Goal: Task Accomplishment & Management: Manage account settings

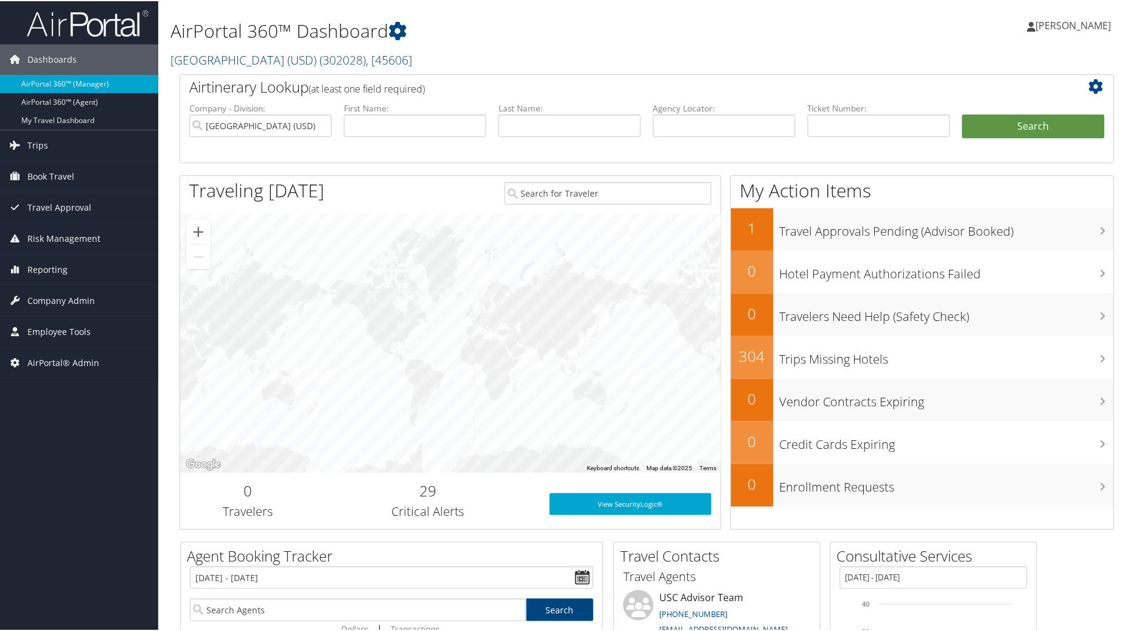
click at [244, 61] on link "University of San Diego (USD) ( 302028 ) , [ 45606 ]" at bounding box center [291, 59] width 242 height 16
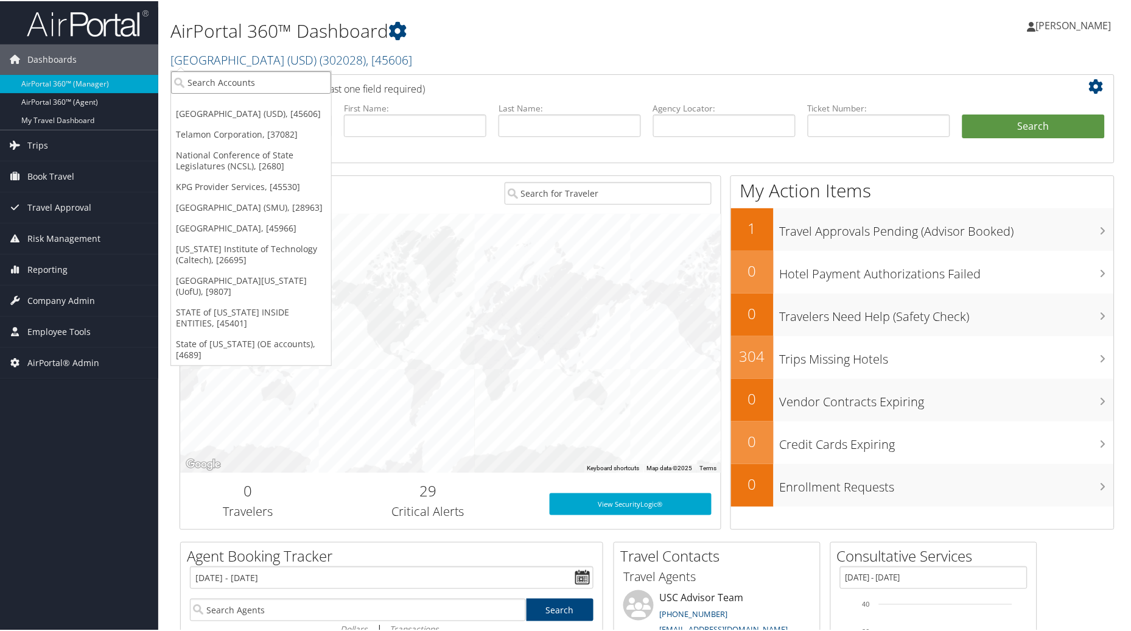
click at [225, 80] on input "search" at bounding box center [251, 81] width 160 height 23
type input "USC"
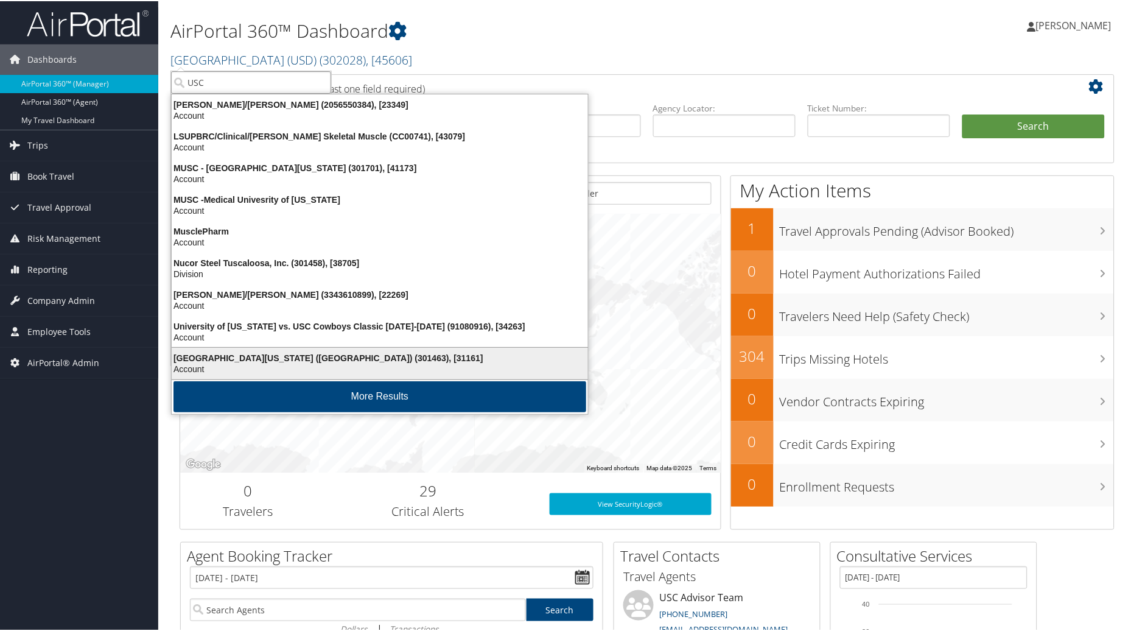
click at [206, 366] on div "Account" at bounding box center [379, 367] width 431 height 11
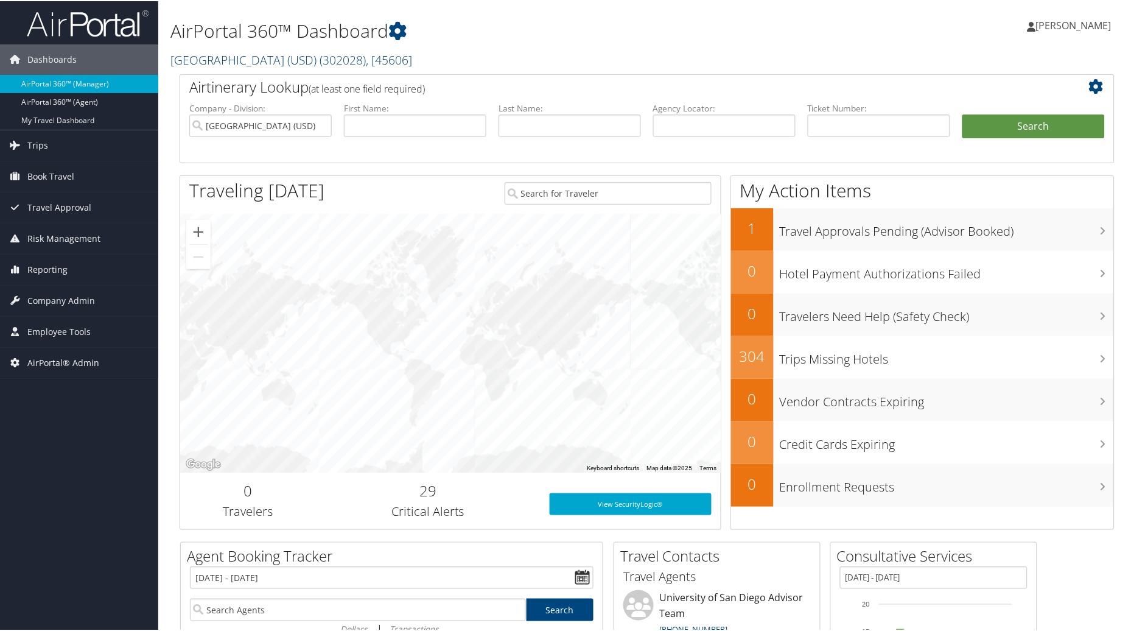
click at [408, 54] on span ", [ 45606 ]" at bounding box center [389, 59] width 46 height 16
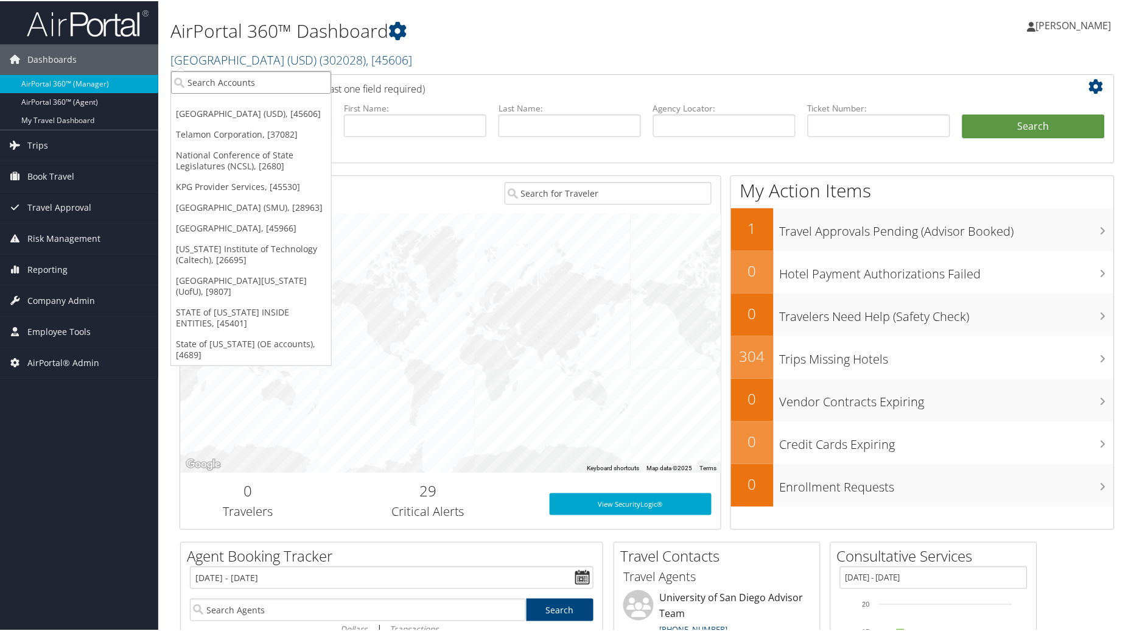
click at [233, 77] on input "search" at bounding box center [251, 81] width 160 height 23
type input "University of Southern"
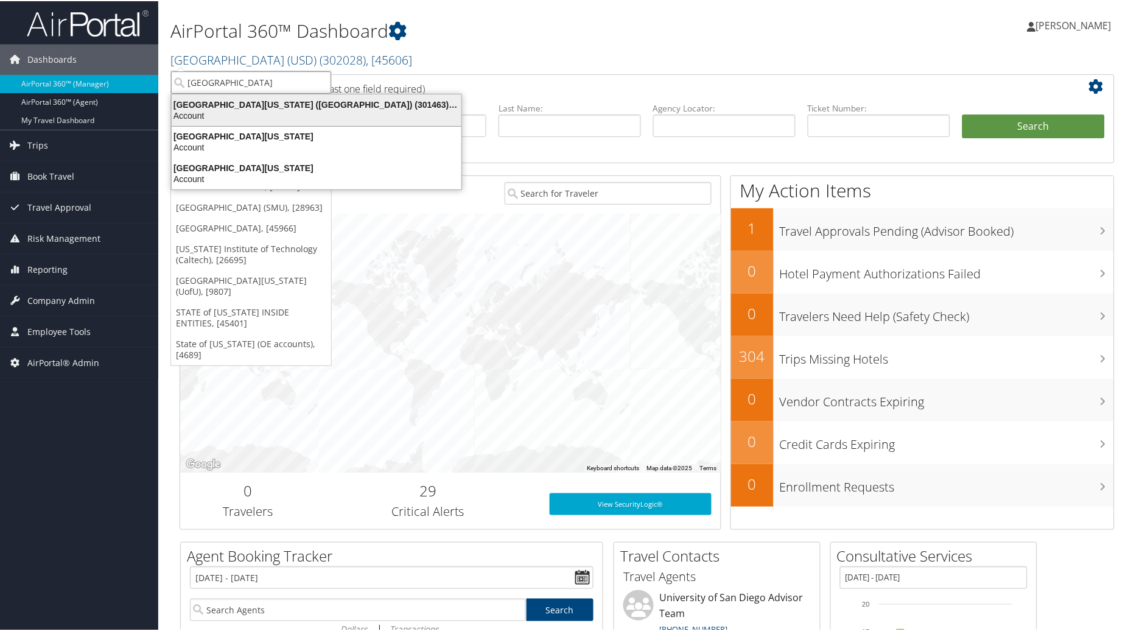
click at [236, 98] on div "University of Southern California (USC) (301463), [31161]" at bounding box center [316, 103] width 304 height 11
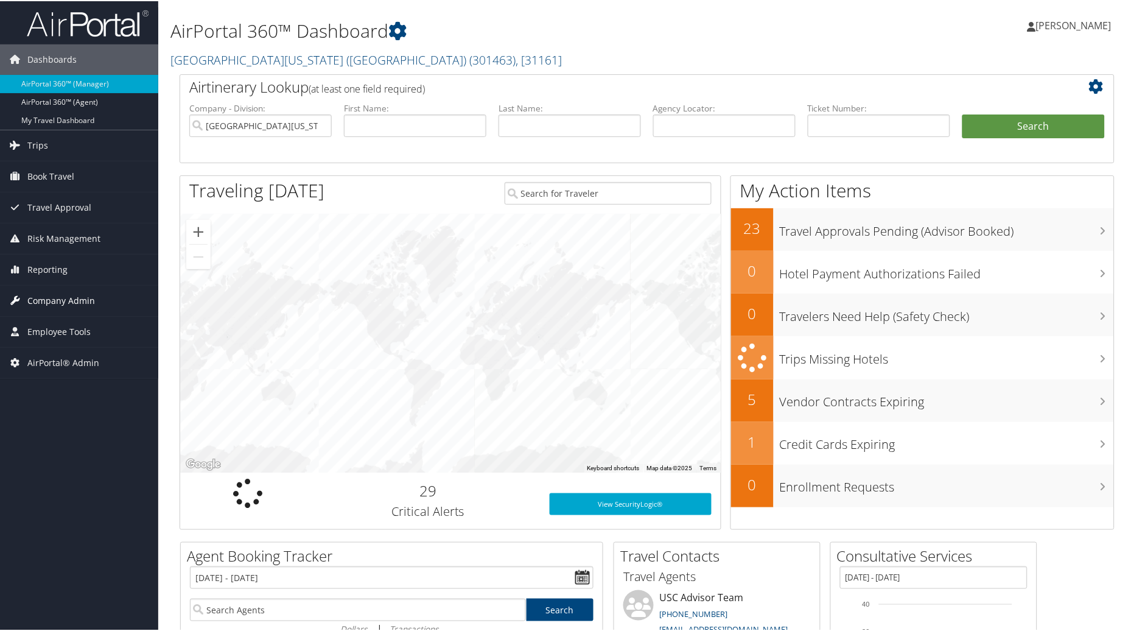
click at [51, 305] on span "Company Admin" at bounding box center [61, 299] width 68 height 30
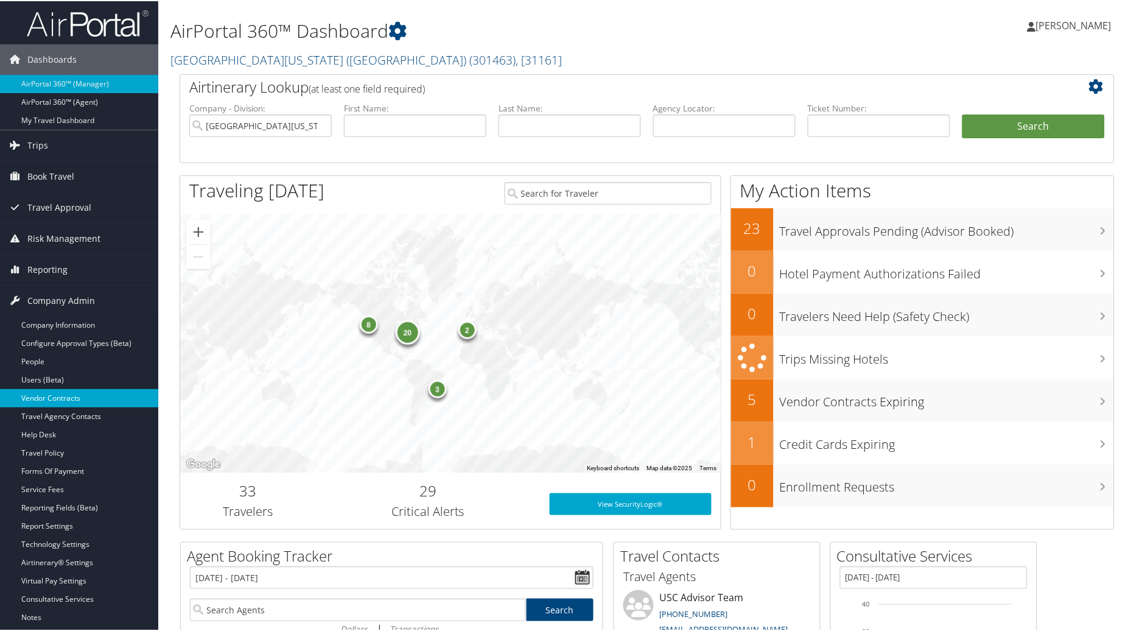
click at [47, 402] on link "Vendor Contracts" at bounding box center [79, 397] width 158 height 18
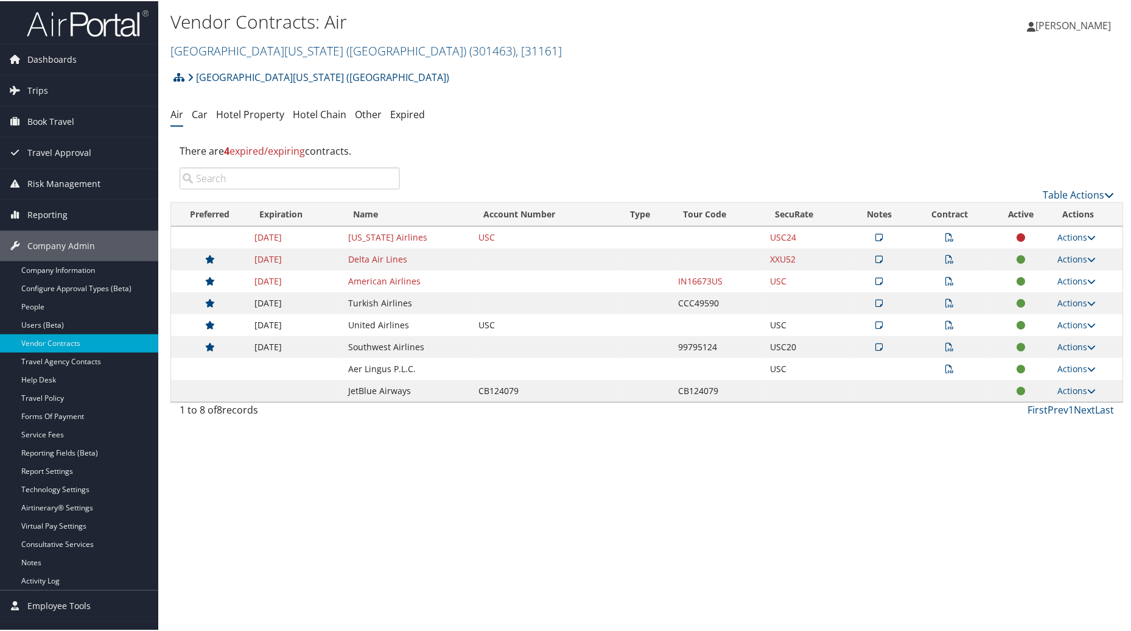
click at [946, 280] on icon at bounding box center [950, 280] width 9 height 9
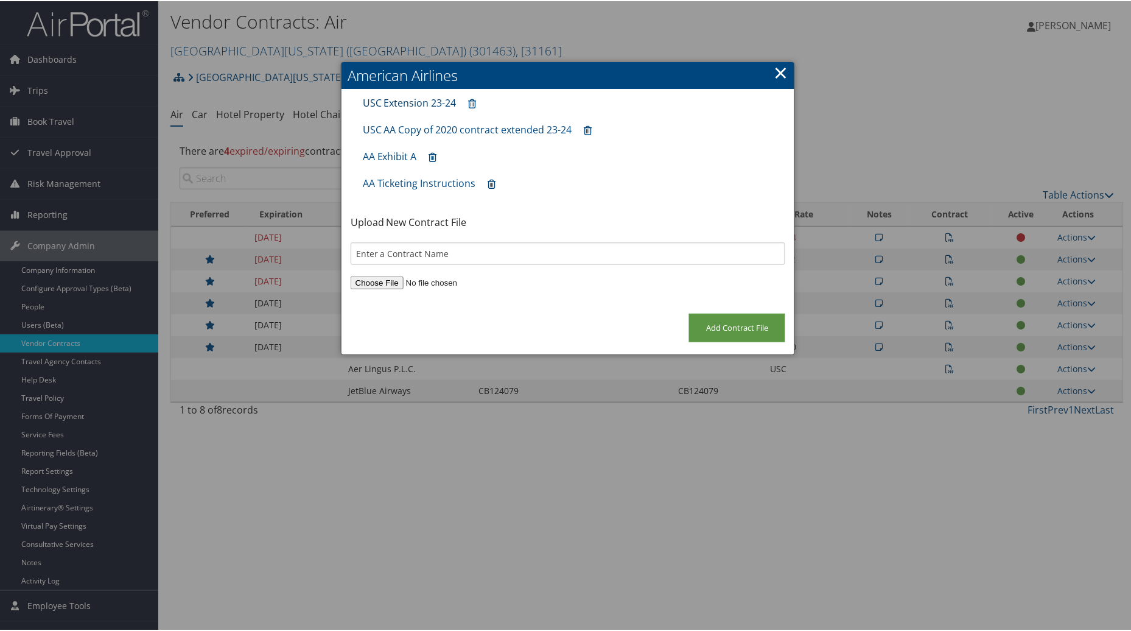
click at [421, 104] on link "USC Extension 23-24" at bounding box center [410, 101] width 94 height 13
click at [410, 124] on link "USC AA Copy of 2020 contract extended 23-24" at bounding box center [467, 128] width 209 height 13
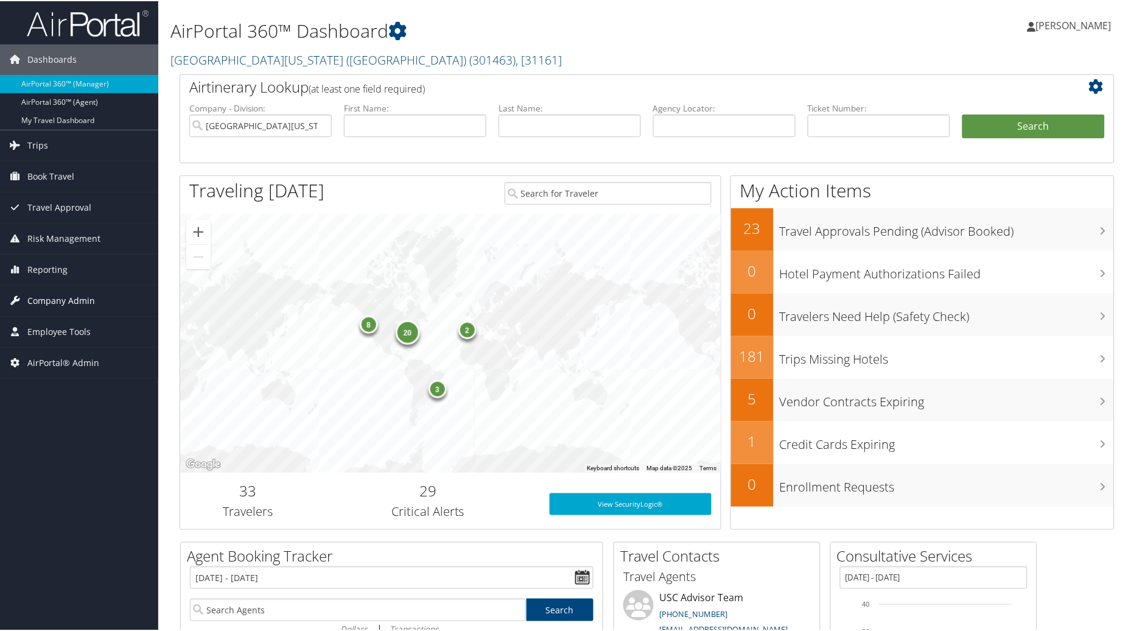
click at [77, 301] on span "Company Admin" at bounding box center [61, 299] width 68 height 30
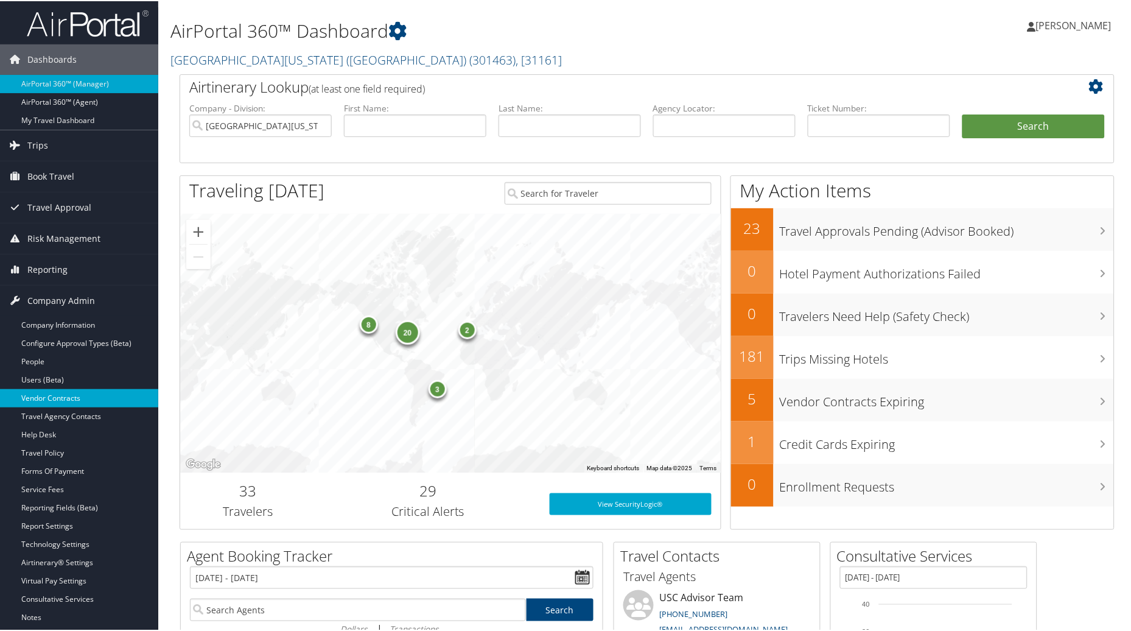
click at [53, 402] on link "Vendor Contracts" at bounding box center [79, 397] width 158 height 18
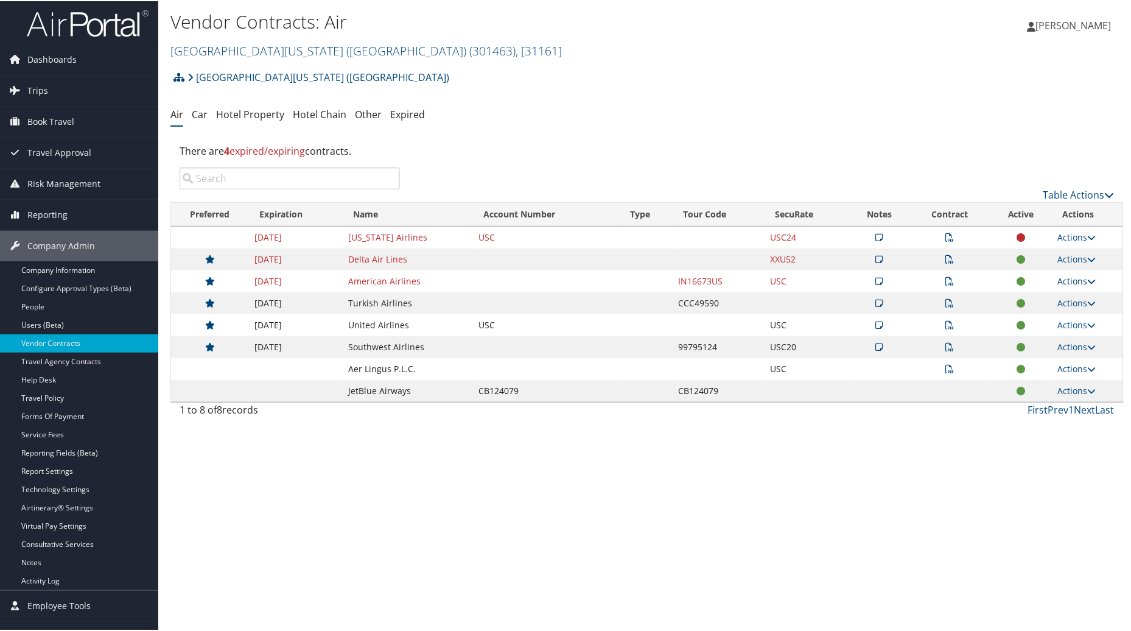
click at [1062, 280] on link "Actions" at bounding box center [1077, 280] width 38 height 12
click at [1031, 335] on link "Edit Contract" at bounding box center [1048, 339] width 81 height 21
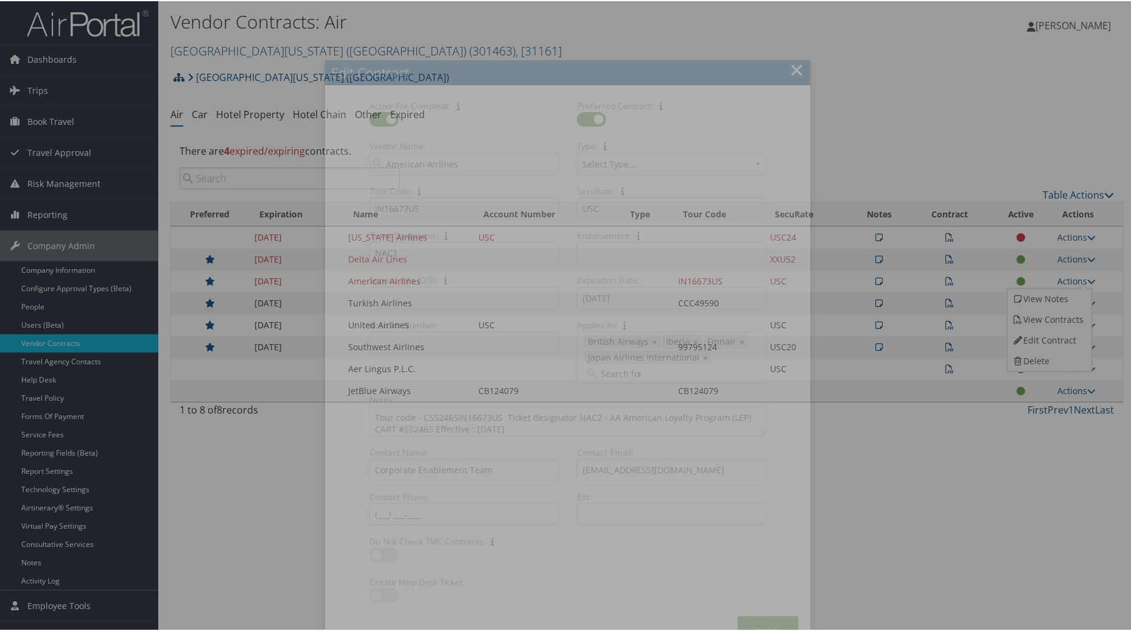
select select "[object Object]"
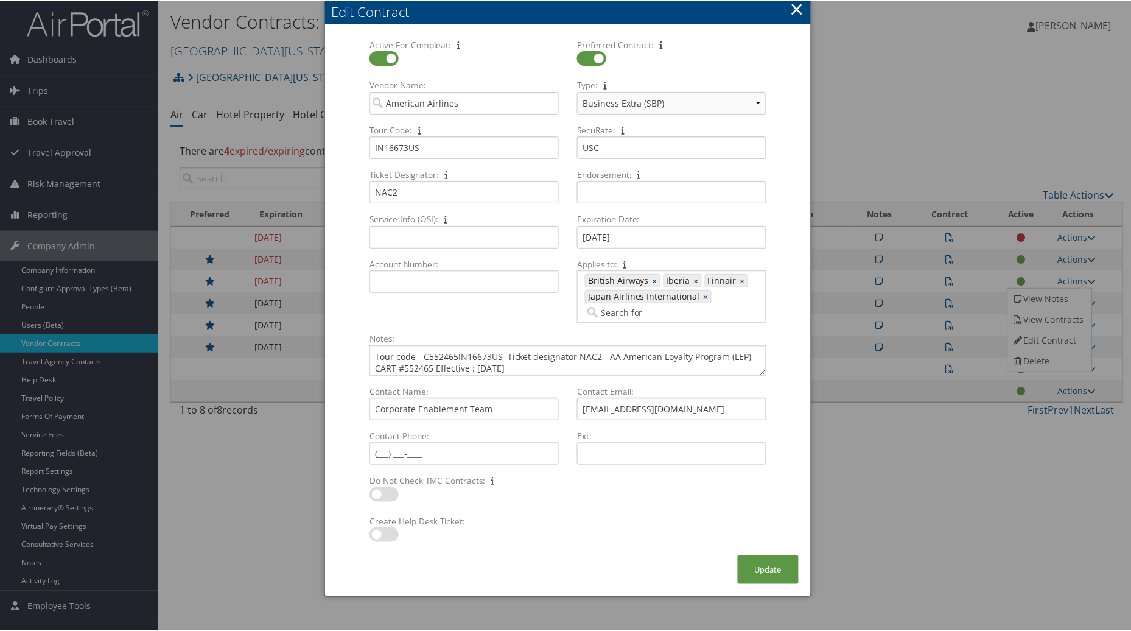
click at [800, 7] on button "×" at bounding box center [797, 8] width 14 height 24
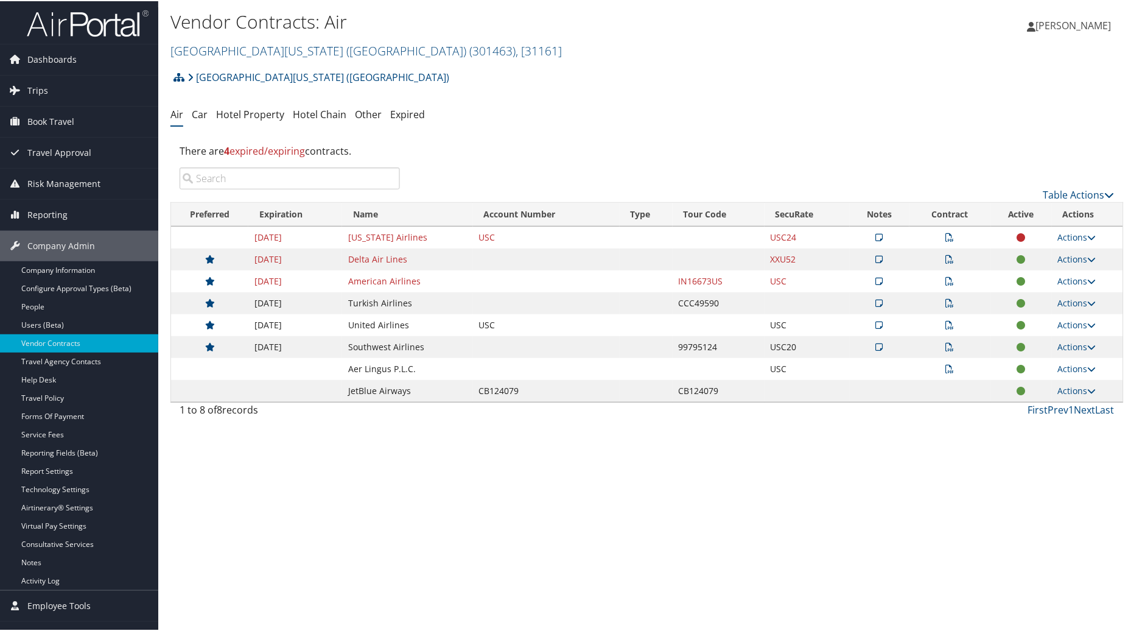
click at [437, 16] on h1 "Vendor Contracts: Air" at bounding box center [488, 21] width 636 height 26
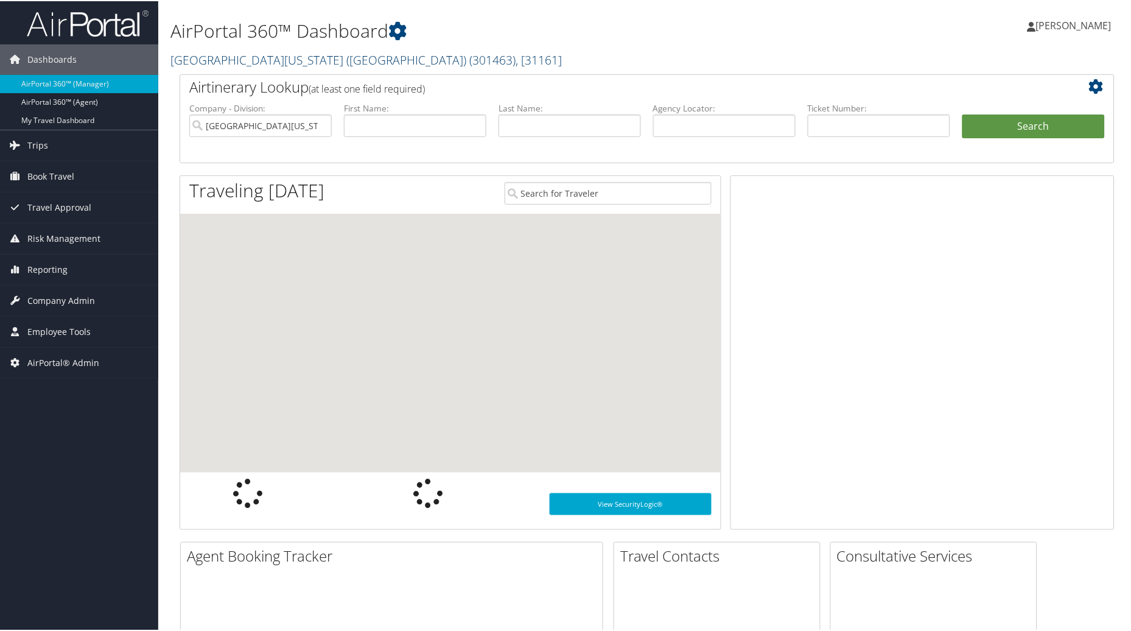
click at [363, 56] on link "[GEOGRAPHIC_DATA][US_STATE] ([GEOGRAPHIC_DATA]) ( 301463 ) , [ 31161 ]" at bounding box center [365, 59] width 391 height 16
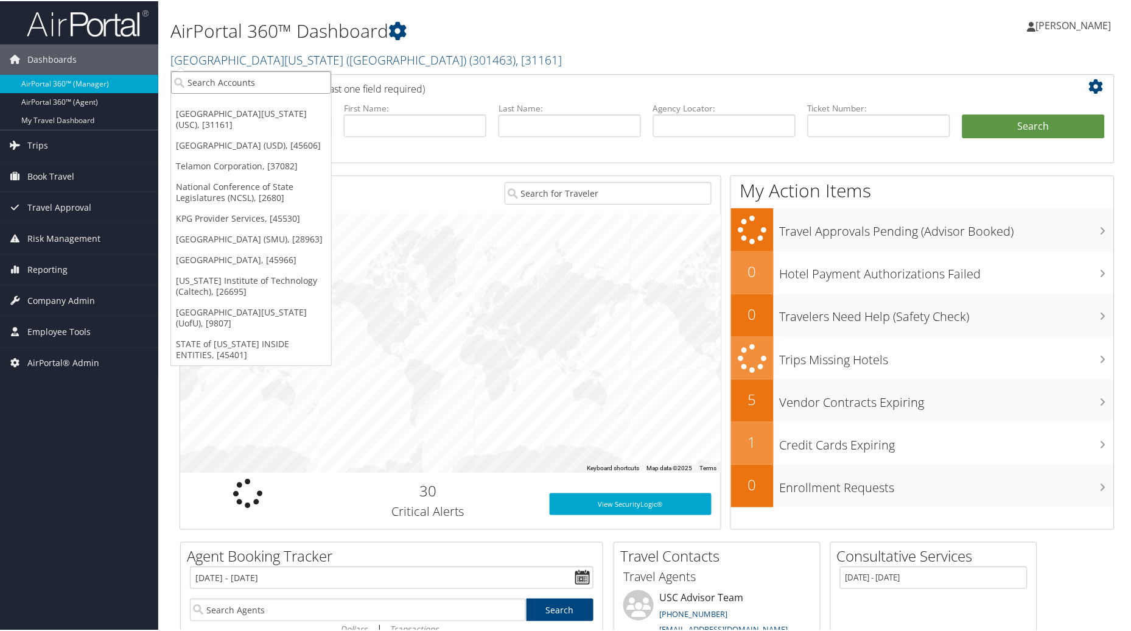
click at [246, 88] on input "search" at bounding box center [251, 81] width 160 height 23
type input "CSU"
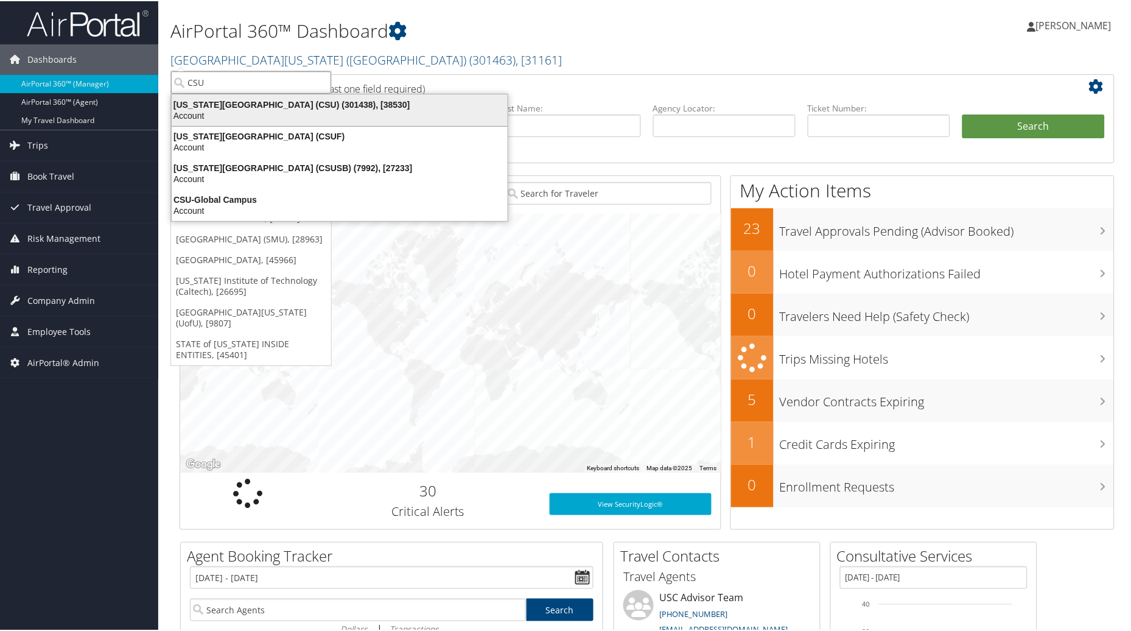
click at [230, 108] on div "California State University (CSU) (301438), [38530]" at bounding box center [339, 103] width 351 height 11
